Goal: Find specific page/section: Find specific page/section

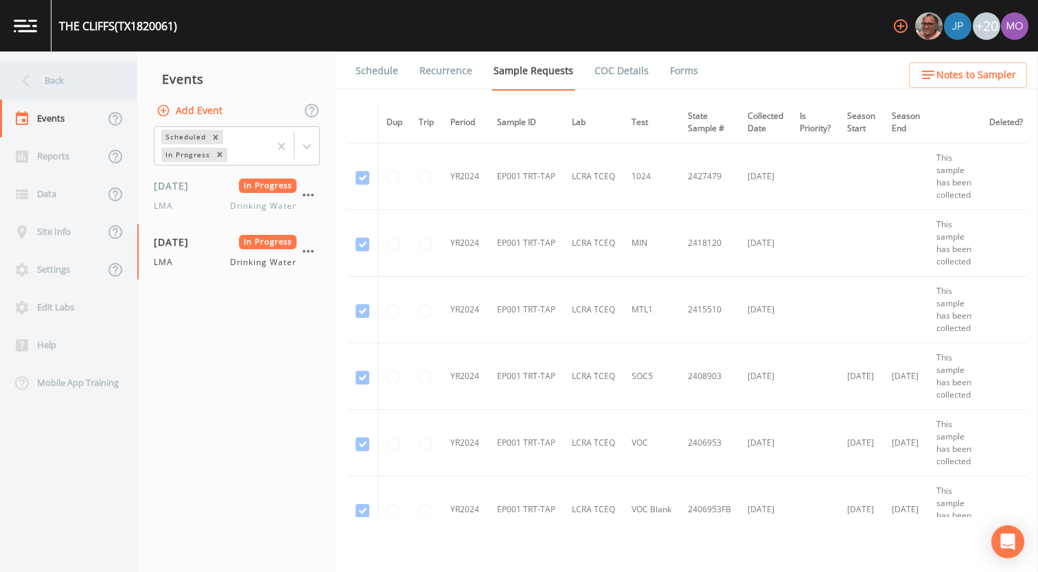
click at [73, 76] on div "Back" at bounding box center [62, 81] width 124 height 38
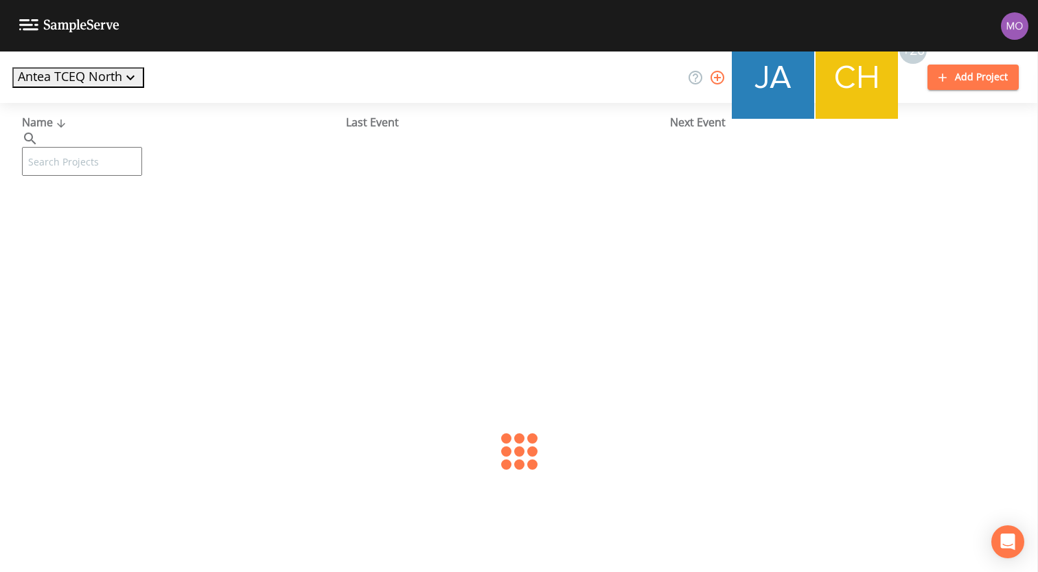
click at [88, 147] on input "text" at bounding box center [82, 161] width 120 height 29
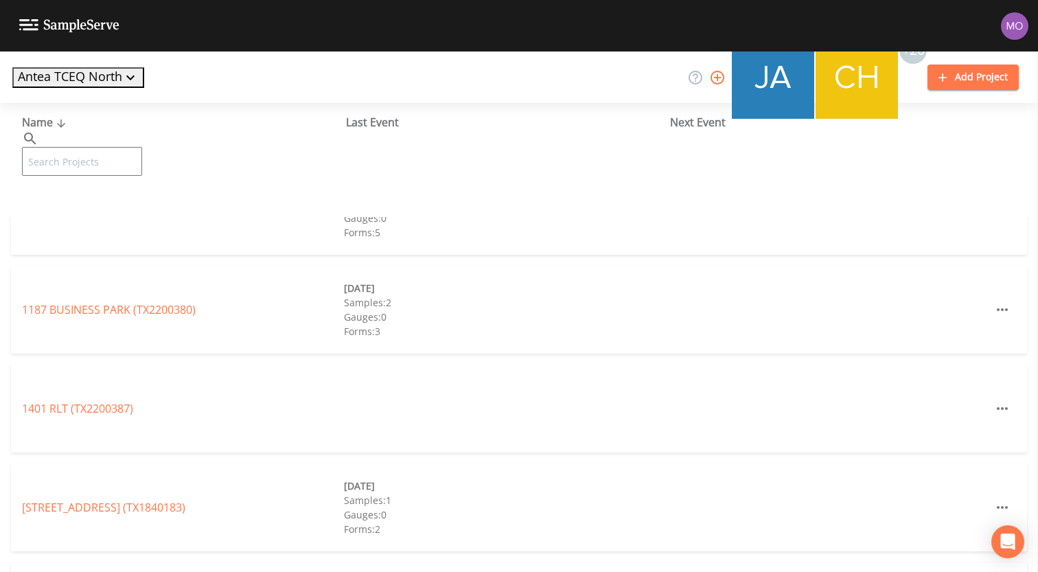
paste input "TX1070019"
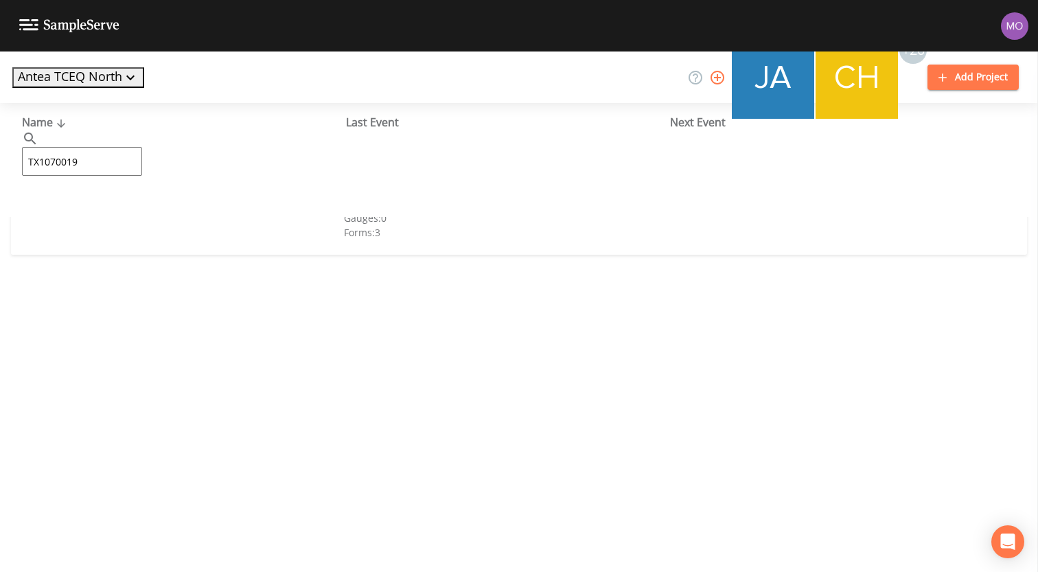
type input "TX1070019"
click at [76, 209] on link "[GEOGRAPHIC_DATA] FWSD [PERSON_NAME] (TX1070019)" at bounding box center [164, 210] width 285 height 15
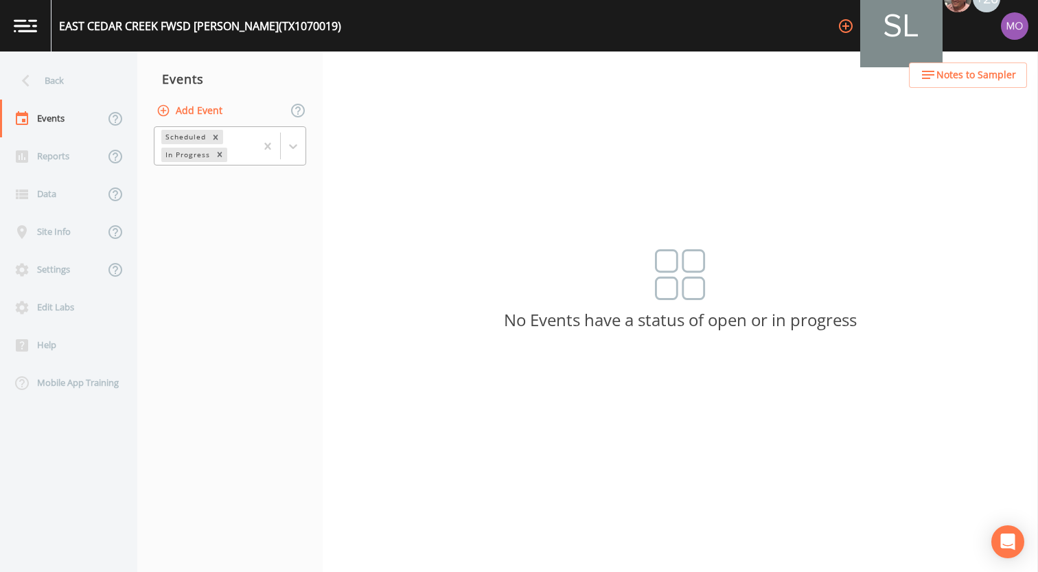
click at [192, 155] on div "In Progress" at bounding box center [186, 155] width 51 height 14
click at [191, 173] on div "Completed" at bounding box center [230, 167] width 152 height 12
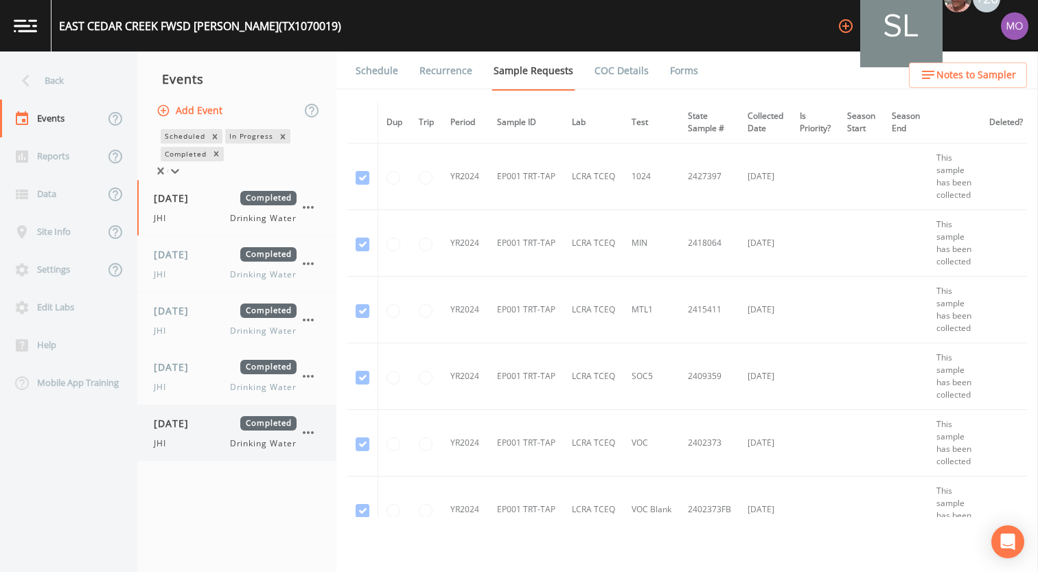
click at [198, 427] on span "[DATE]" at bounding box center [176, 423] width 45 height 14
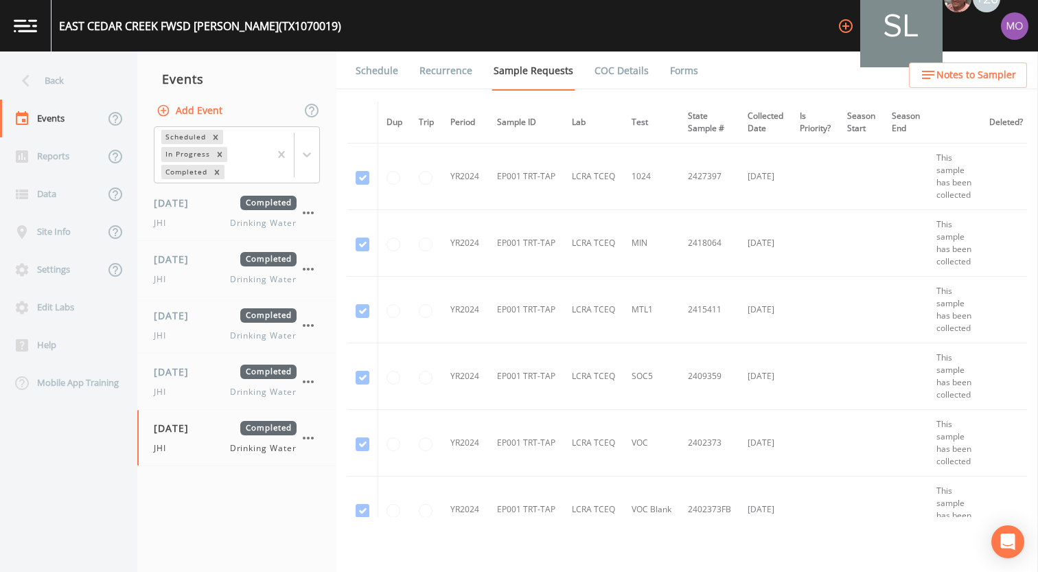
click at [668, 66] on link "Forms" at bounding box center [684, 70] width 32 height 38
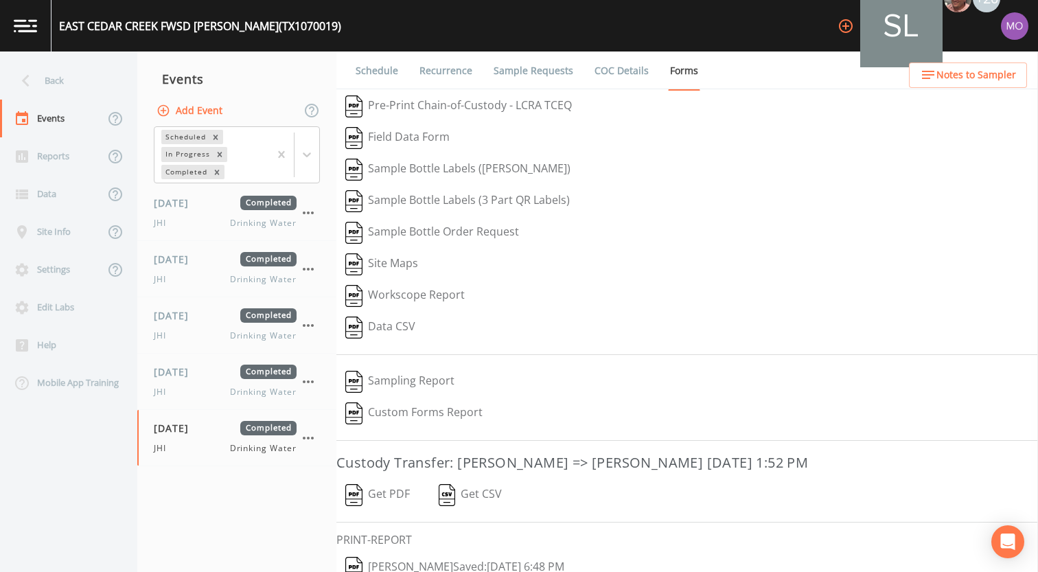
scroll to position [58, 0]
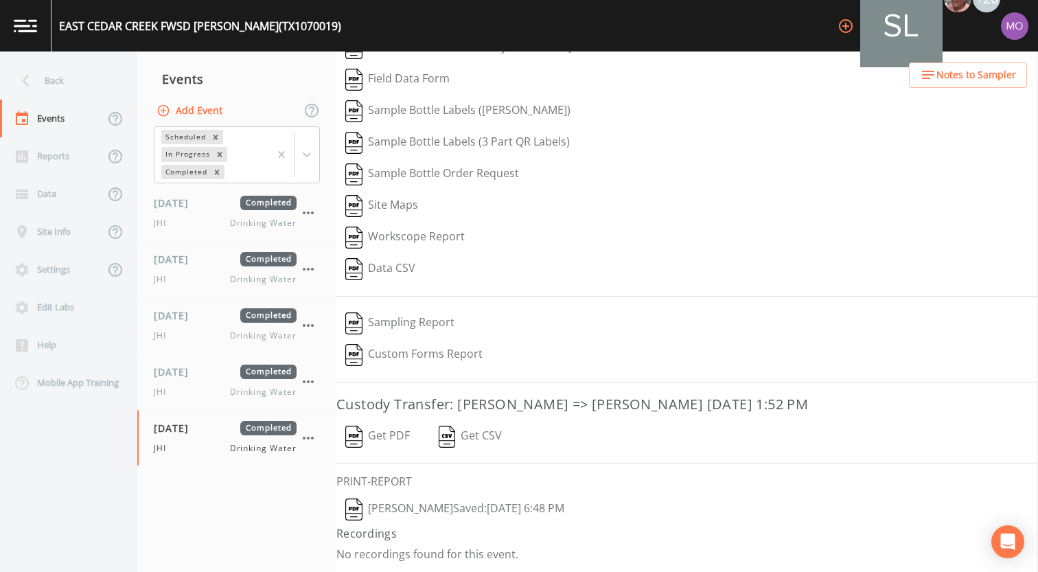
click at [359, 508] on img "button" at bounding box center [353, 509] width 17 height 22
click at [87, 82] on div "Back" at bounding box center [62, 81] width 124 height 38
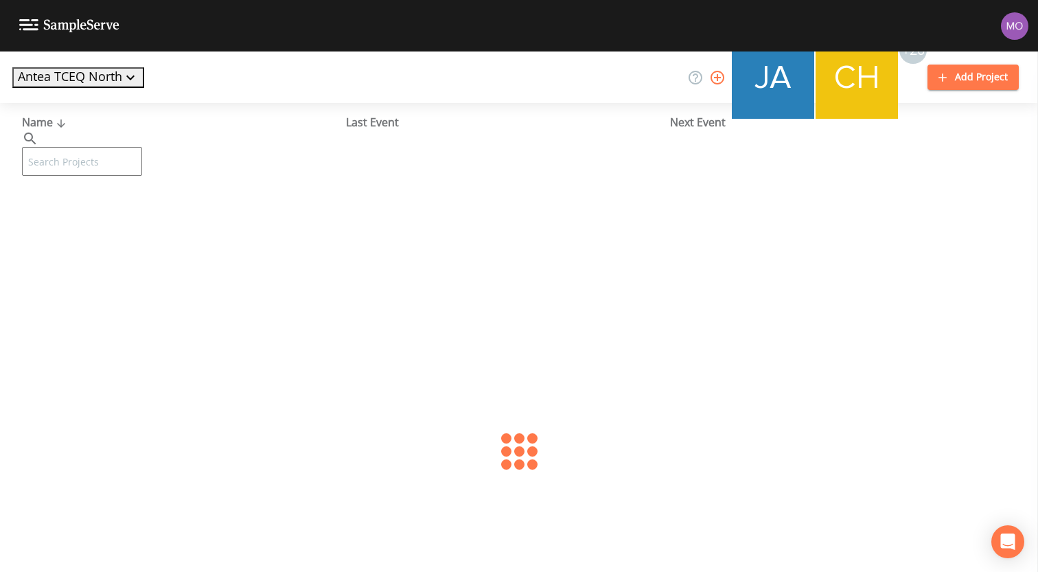
click at [121, 147] on input "text" at bounding box center [82, 161] width 120 height 29
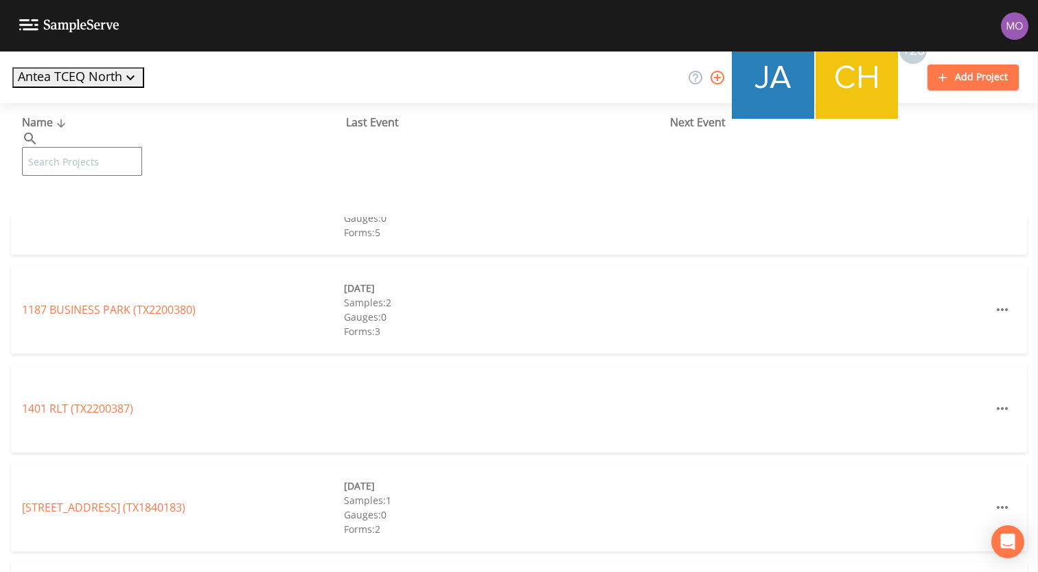
paste input "TX1290046"
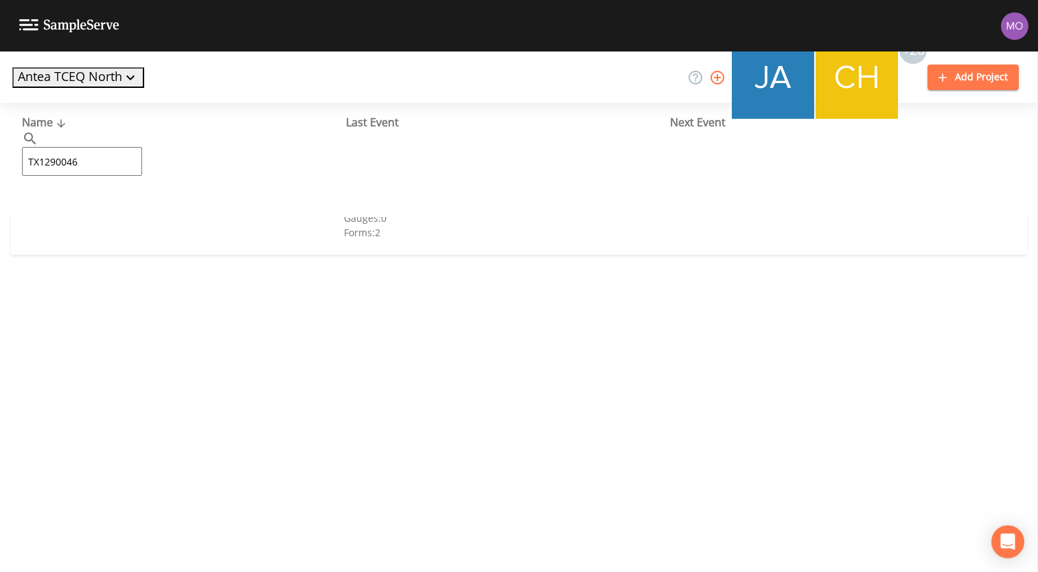
type input "TX1290046"
click at [93, 209] on link "[GEOGRAPHIC_DATA] 11 (TX1290046)" at bounding box center [126, 210] width 208 height 15
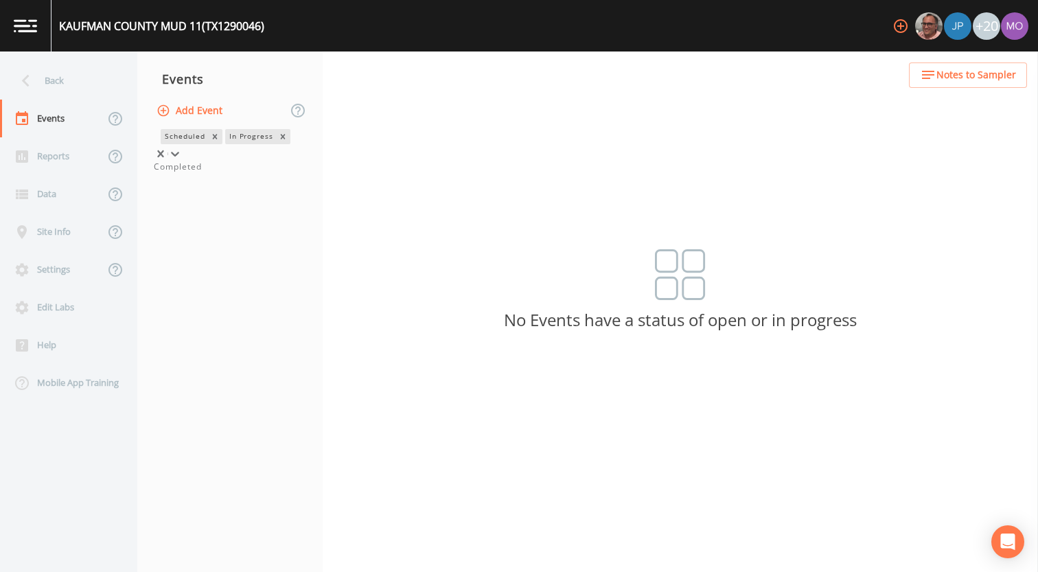
click at [225, 143] on div "In Progress" at bounding box center [250, 136] width 51 height 14
click at [194, 173] on div "Completed" at bounding box center [230, 167] width 152 height 12
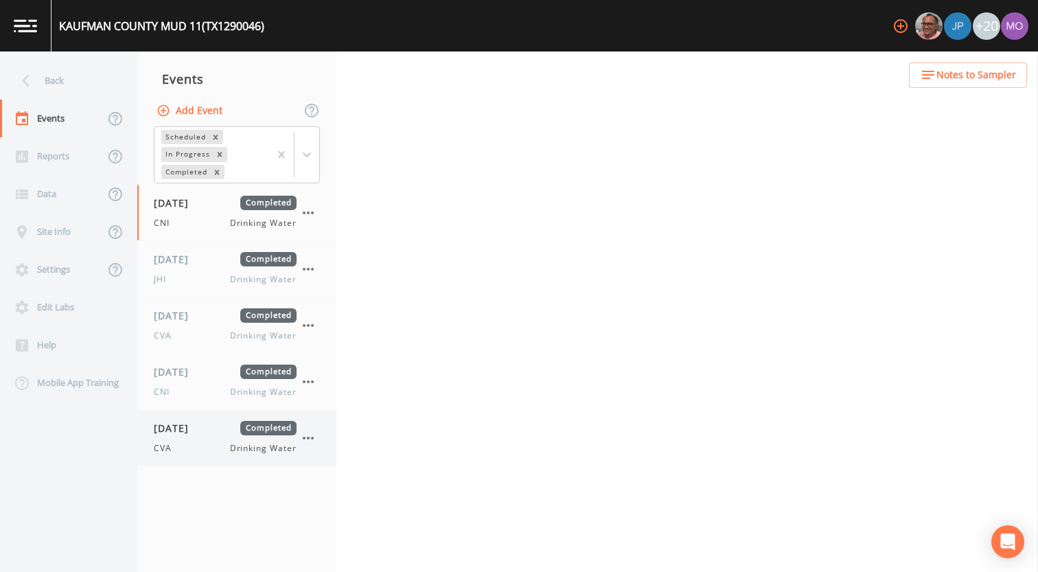
click at [192, 439] on div "[DATE] Completed CVA Drinking Water" at bounding box center [225, 438] width 143 height 34
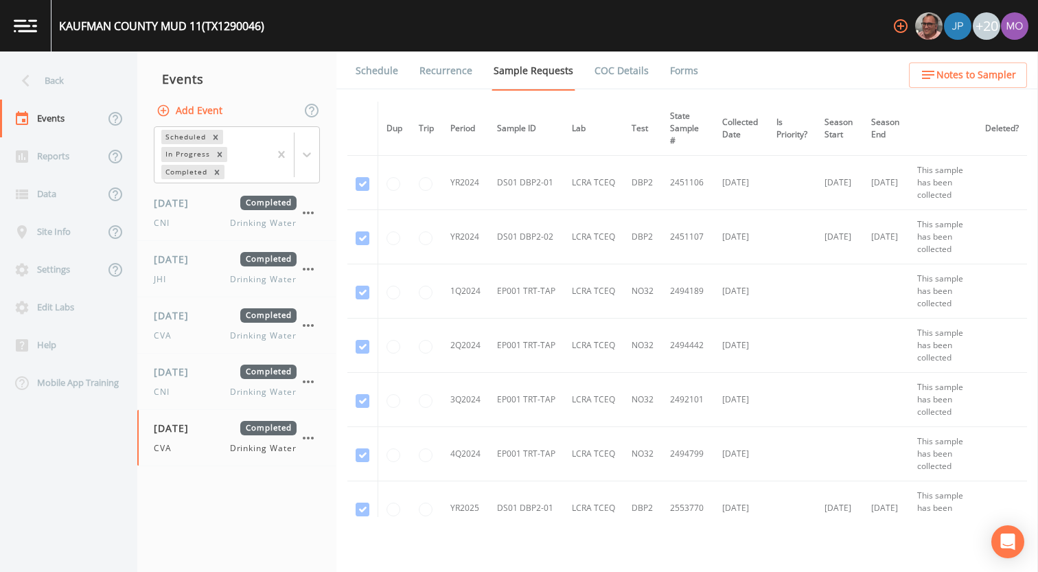
click at [672, 74] on link "Forms" at bounding box center [684, 70] width 32 height 38
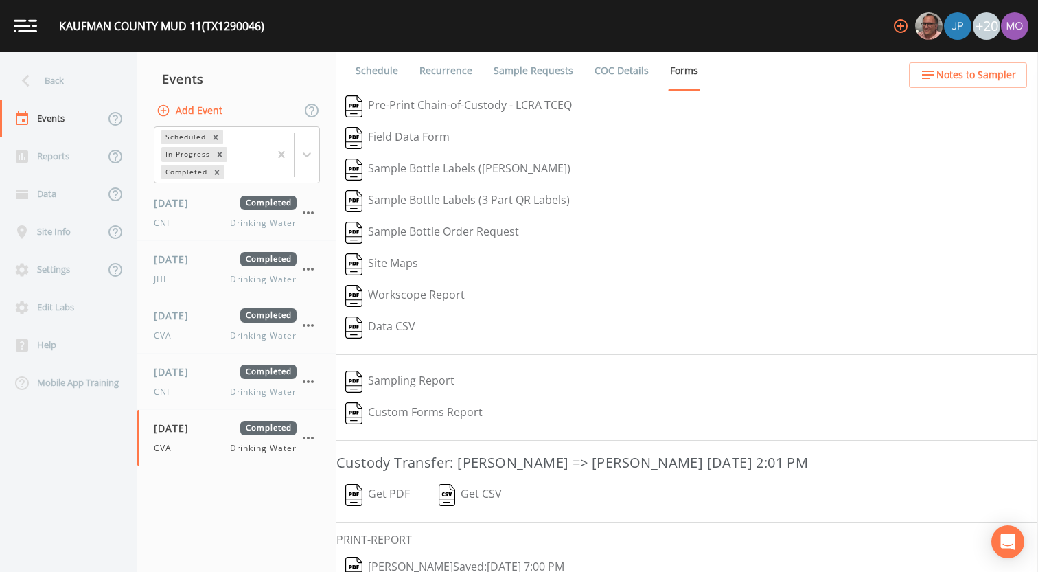
scroll to position [58, 0]
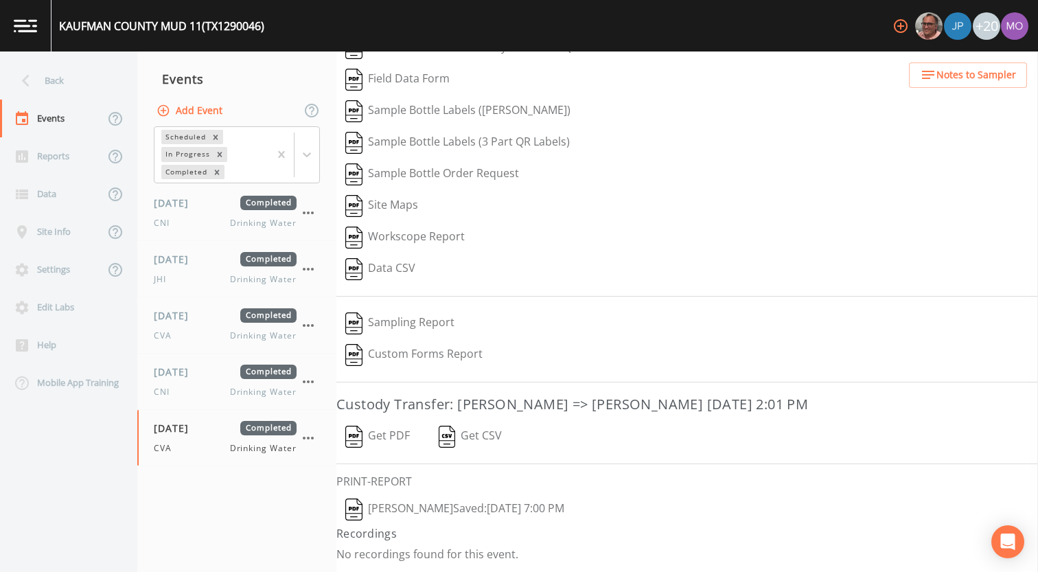
click at [356, 504] on img "button" at bounding box center [353, 509] width 17 height 22
click at [95, 79] on div "Back" at bounding box center [62, 81] width 124 height 38
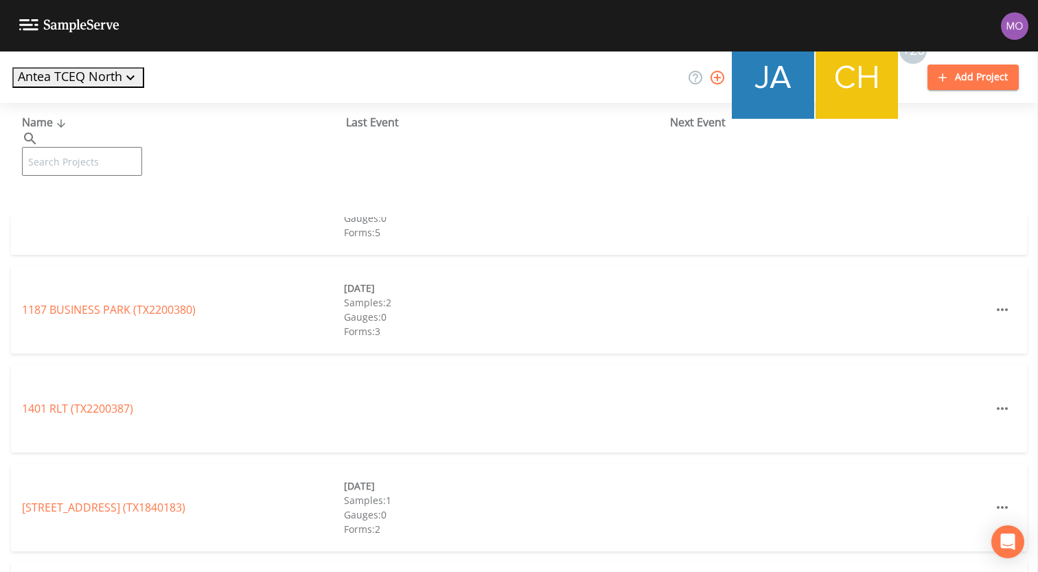
click at [132, 147] on input "text" at bounding box center [82, 161] width 120 height 29
paste input "TX1070005"
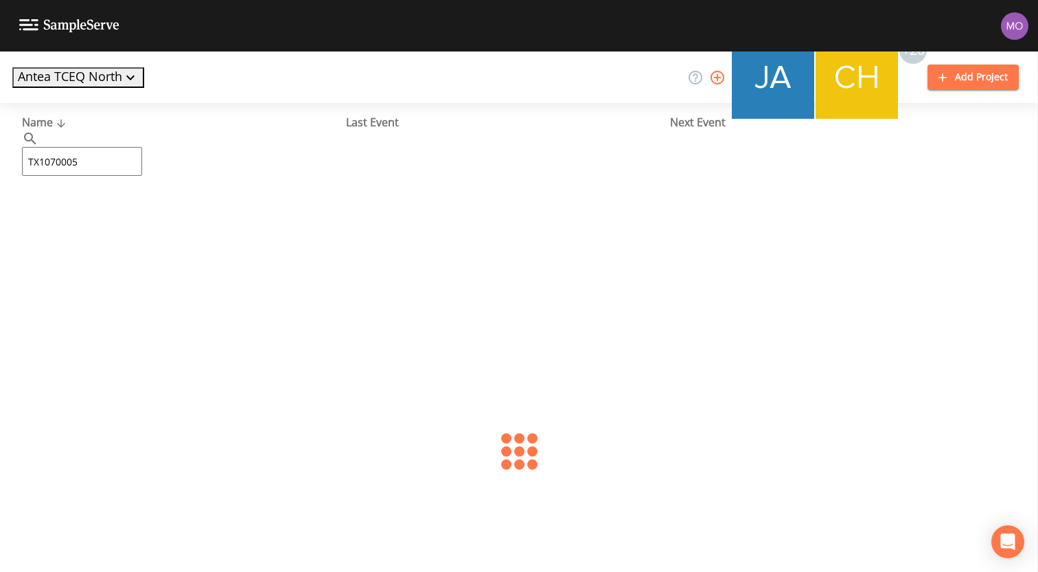
type input "TX1070005"
click at [130, 219] on div "CITY OF [GEOGRAPHIC_DATA] (TX1070005) [DATE] Samples: 5 Gauges: 0 Forms: 6" at bounding box center [519, 211] width 1016 height 88
click at [127, 213] on link "CITY OF [GEOGRAPHIC_DATA] (TX1070005)" at bounding box center [130, 210] width 216 height 15
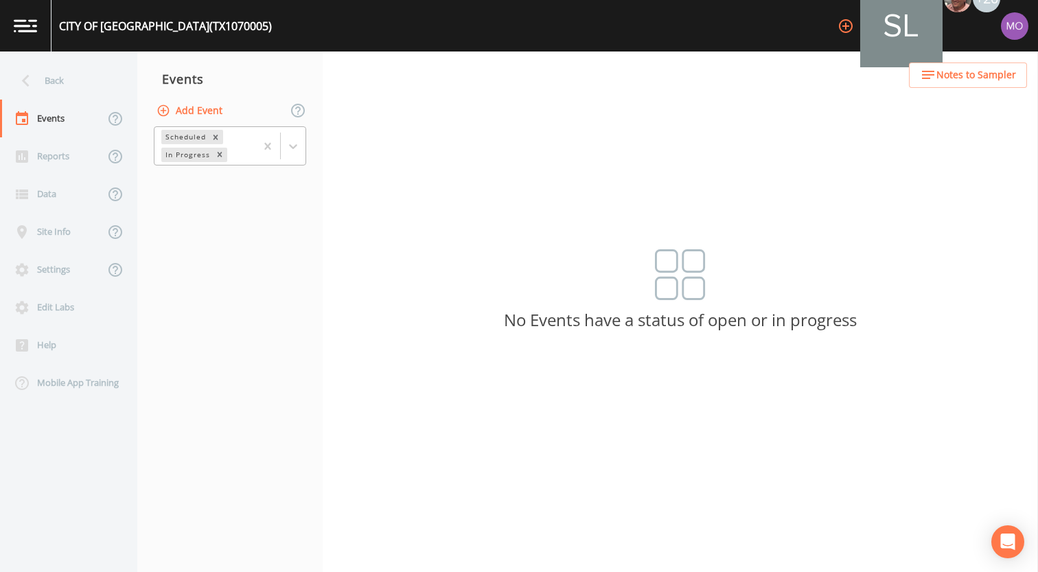
click at [194, 159] on div "In Progress" at bounding box center [186, 155] width 51 height 14
click at [187, 173] on div "Completed" at bounding box center [230, 167] width 152 height 12
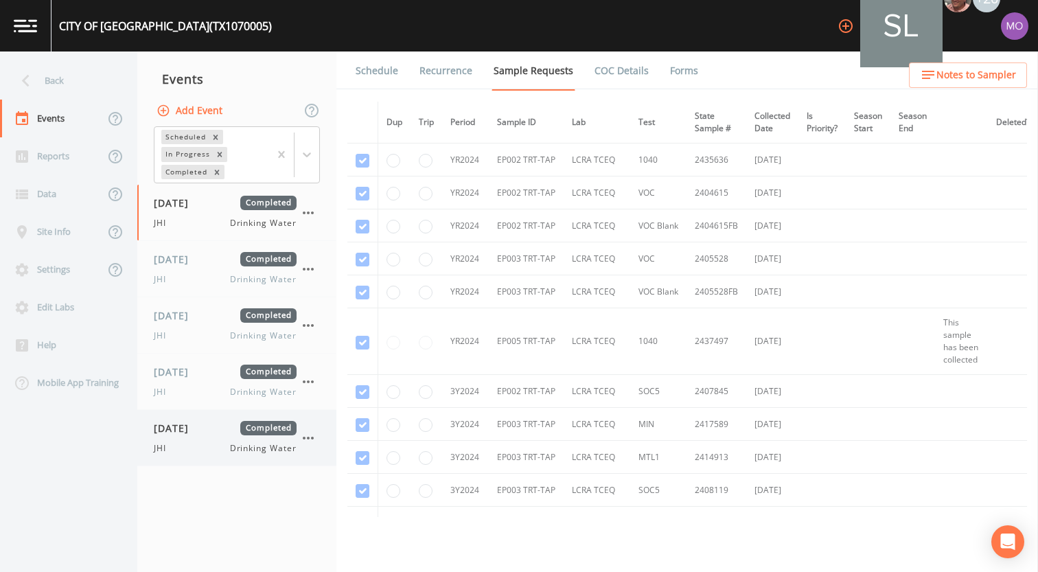
click at [203, 441] on div "[DATE] Completed JHI Drinking Water" at bounding box center [225, 438] width 143 height 34
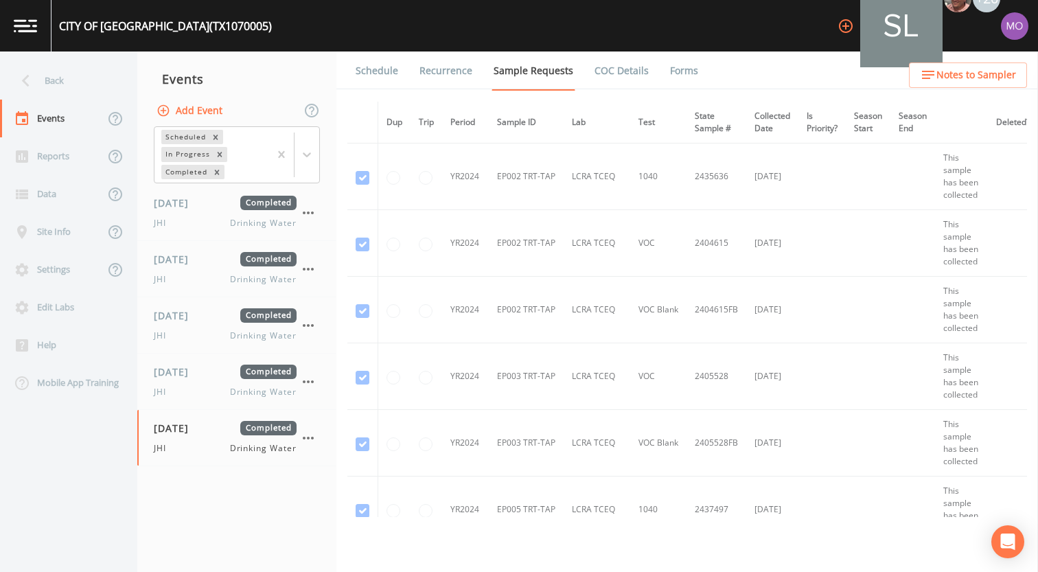
click at [681, 61] on link "Forms" at bounding box center [684, 70] width 32 height 38
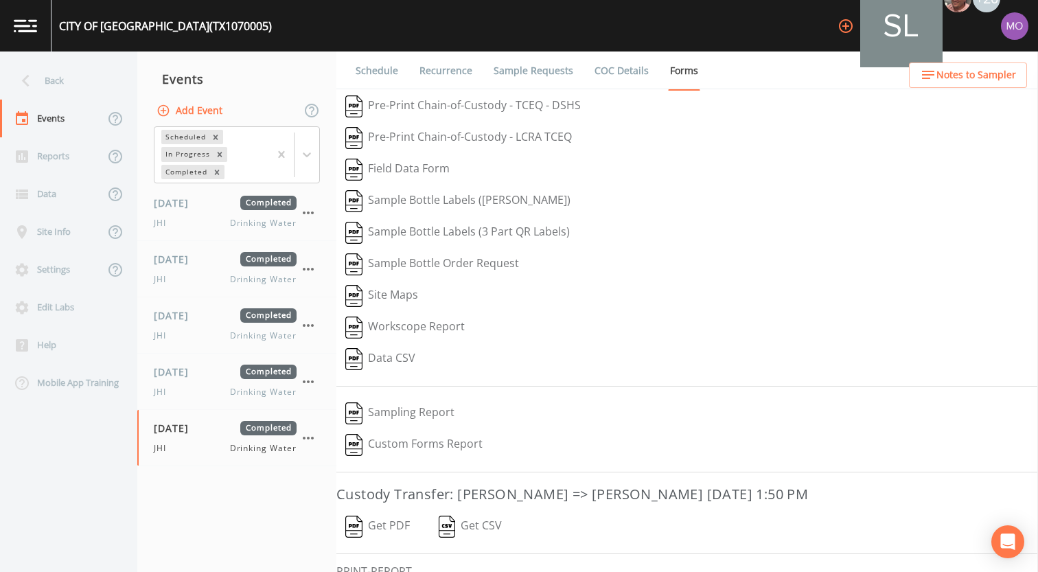
scroll to position [90, 0]
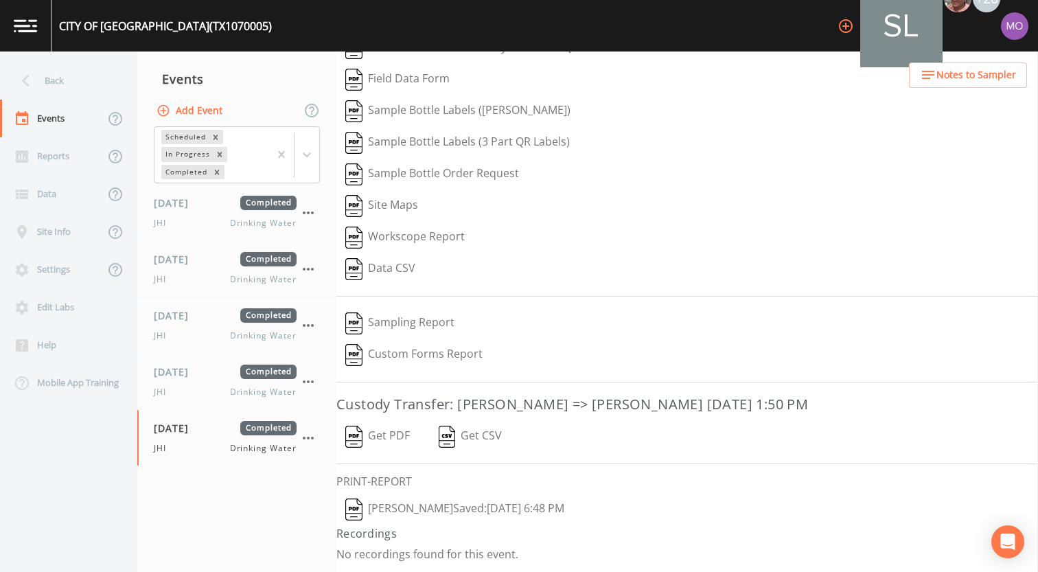
click at [359, 502] on img "button" at bounding box center [353, 509] width 17 height 22
